Goal: Information Seeking & Learning: Learn about a topic

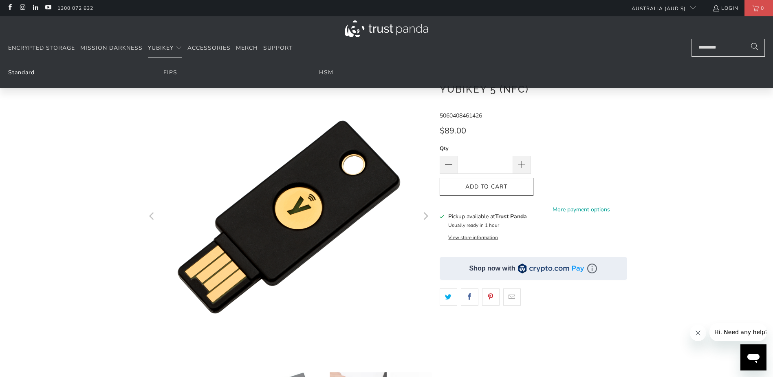
click at [15, 73] on link "Standard" at bounding box center [21, 72] width 27 height 8
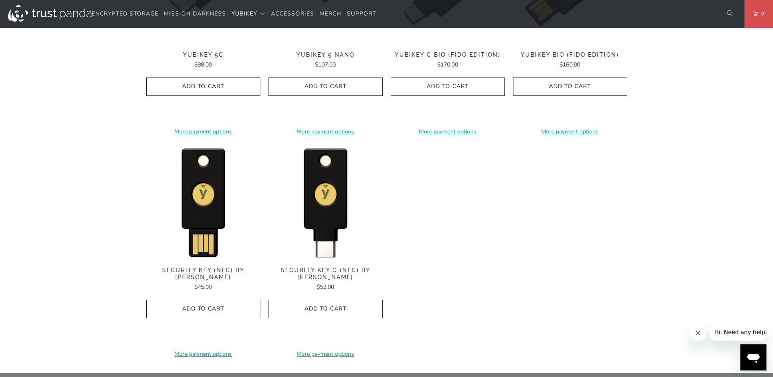
scroll to position [612, 0]
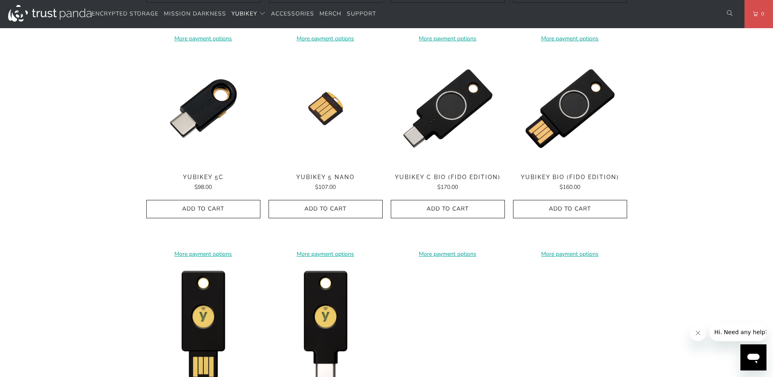
click at [459, 177] on span "YubiKey C Bio (FIDO Edition)" at bounding box center [448, 177] width 114 height 7
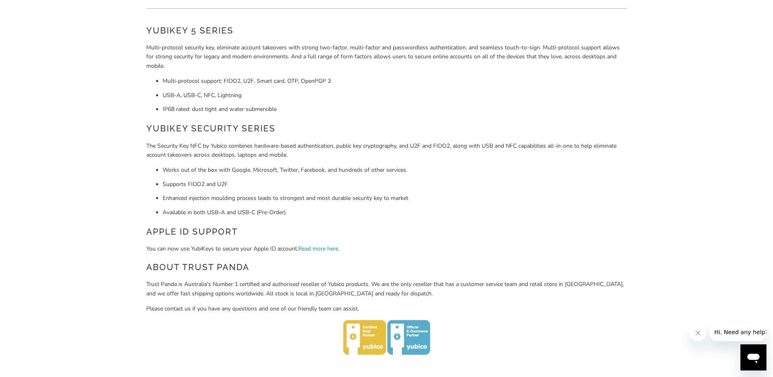
scroll to position [0, 0]
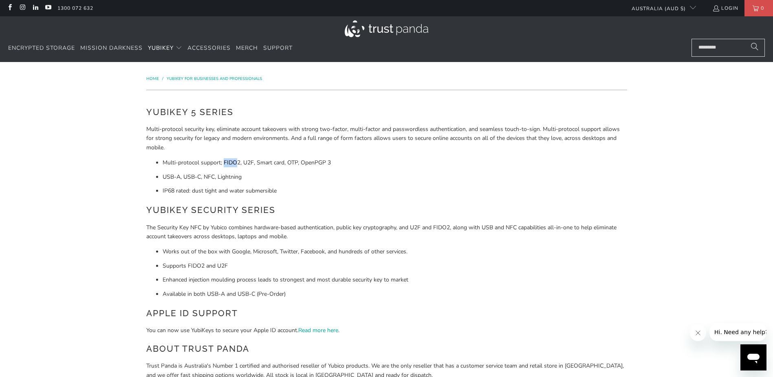
drag, startPoint x: 223, startPoint y: 161, endPoint x: 238, endPoint y: 161, distance: 15.5
click at [238, 161] on li "Multi-protocol support; FIDO2, U2F, Smart card, OTP, OpenPGP 3" at bounding box center [395, 162] width 465 height 9
click at [239, 161] on li "Multi-protocol support; FIDO2, U2F, Smart card, OTP, OpenPGP 3" at bounding box center [395, 162] width 465 height 9
drag, startPoint x: 239, startPoint y: 161, endPoint x: 225, endPoint y: 161, distance: 13.9
click at [225, 161] on li "Multi-protocol support; FIDO2, U2F, Smart card, OTP, OpenPGP 3" at bounding box center [395, 162] width 465 height 9
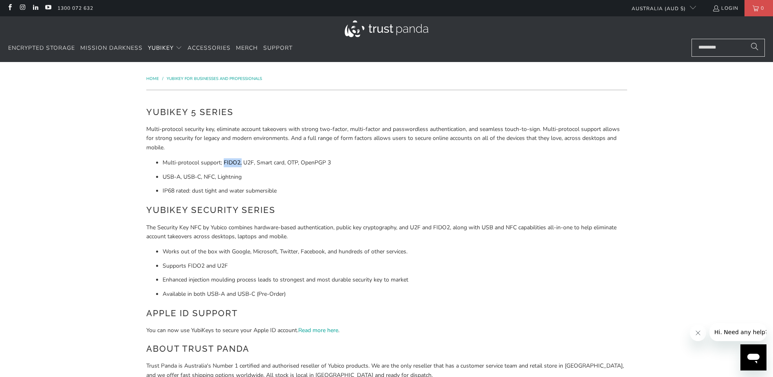
copy li "FIDO2,"
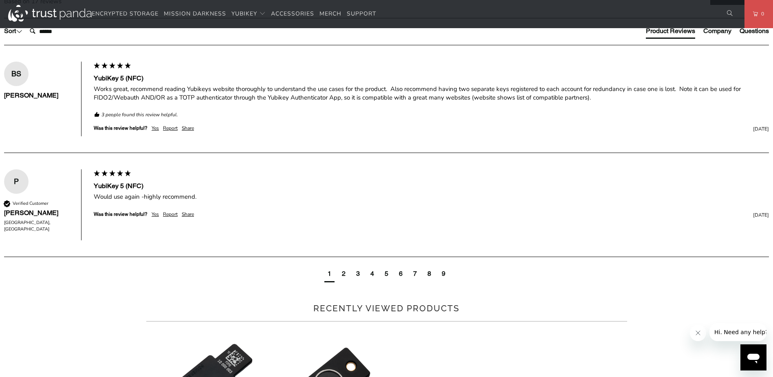
scroll to position [448, 0]
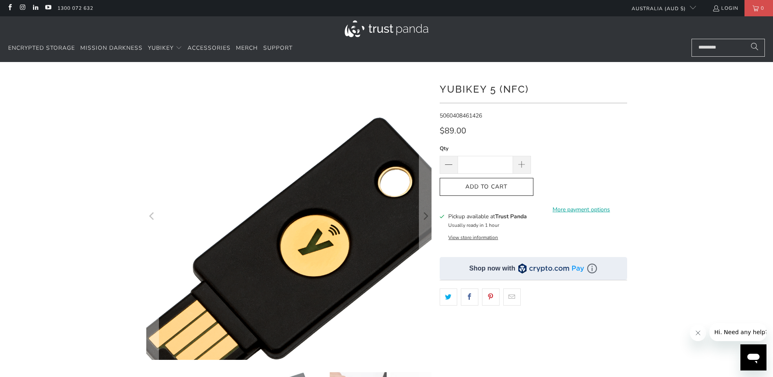
click at [263, 127] on img at bounding box center [300, 258] width 417 height 417
